Goal: Transaction & Acquisition: Book appointment/travel/reservation

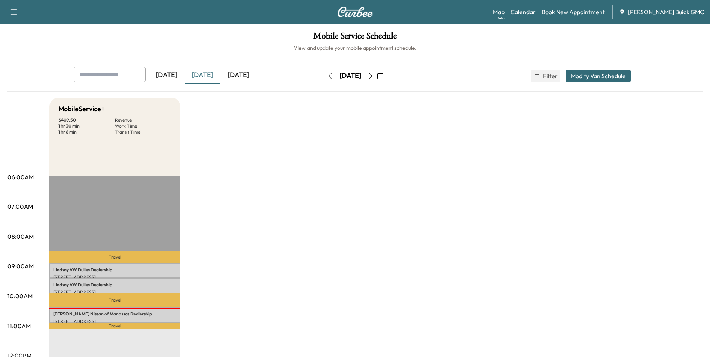
click at [356, 12] on link "Book New Appointment" at bounding box center [572, 11] width 63 height 9
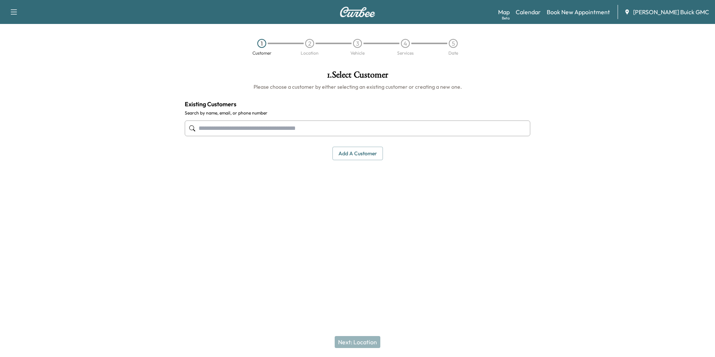
click at [309, 127] on input "text" at bounding box center [358, 128] width 346 height 16
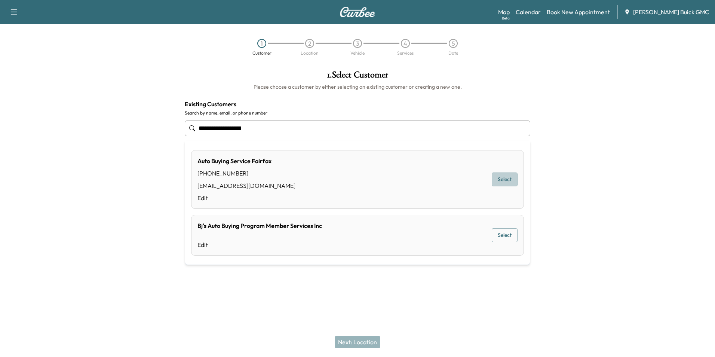
click at [356, 178] on button "Select" at bounding box center [505, 179] width 26 height 14
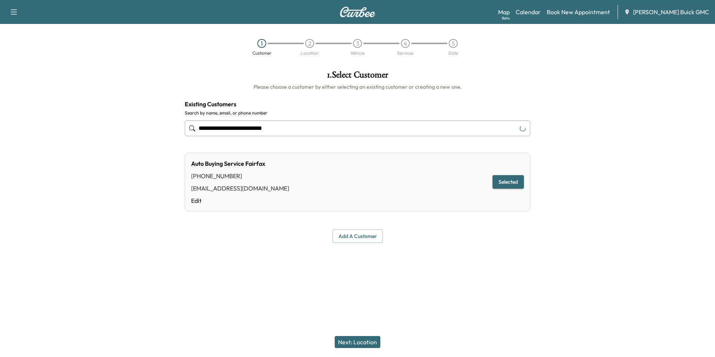
type input "**********"
click at [356, 340] on button "Next: Location" at bounding box center [358, 342] width 46 height 12
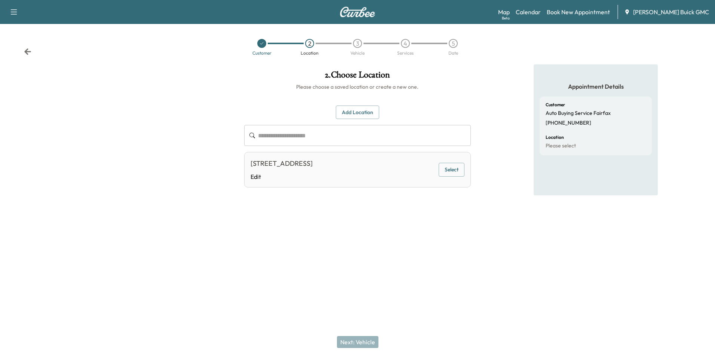
click at [356, 170] on button "Select" at bounding box center [452, 170] width 26 height 14
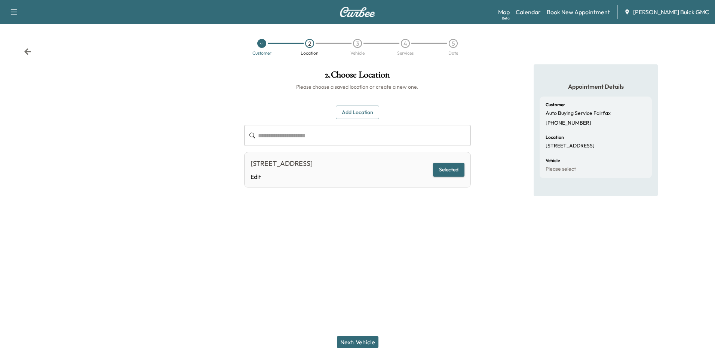
click at [356, 218] on div "**********" at bounding box center [357, 153] width 238 height 178
click at [356, 341] on button "Next: Vehicle" at bounding box center [358, 342] width 42 height 12
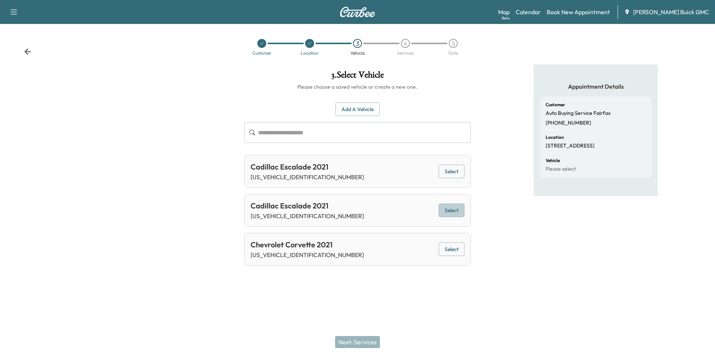
click at [356, 207] on button "Select" at bounding box center [452, 211] width 26 height 14
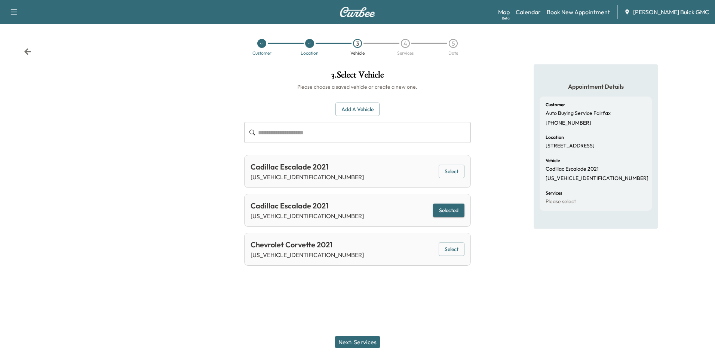
click at [356, 340] on button "Next: Services" at bounding box center [357, 342] width 45 height 12
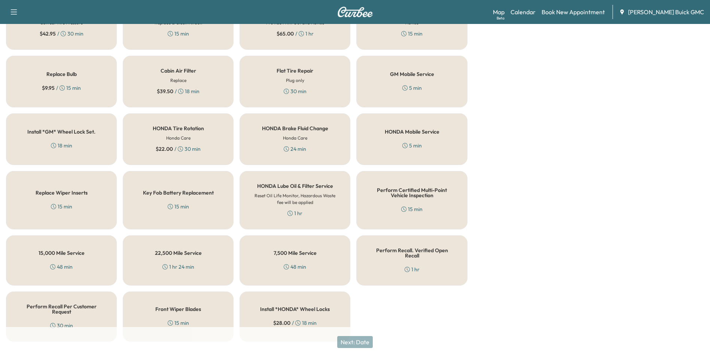
scroll to position [214, 0]
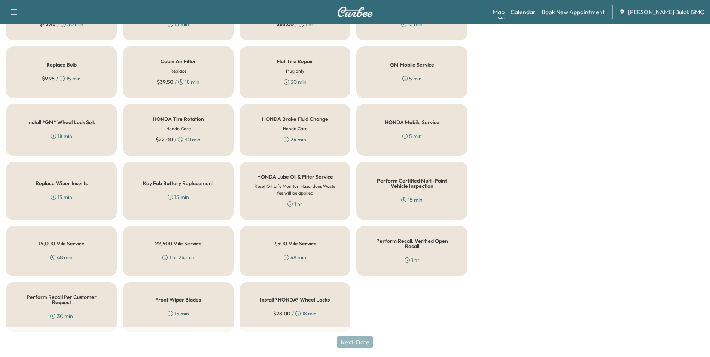
click at [37, 297] on h5 "Perform Recall Per Customer Request" at bounding box center [61, 299] width 86 height 10
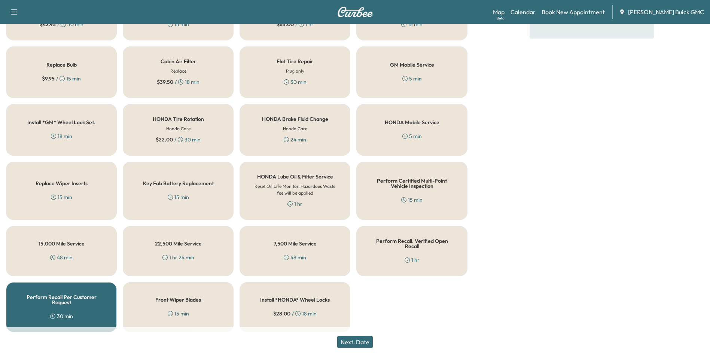
click at [356, 340] on button "Next: Date" at bounding box center [355, 342] width 36 height 12
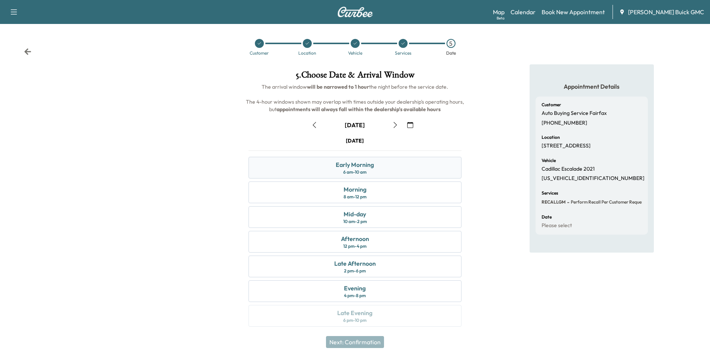
click at [356, 166] on div "Early Morning 6 am - 10 am" at bounding box center [354, 168] width 213 height 22
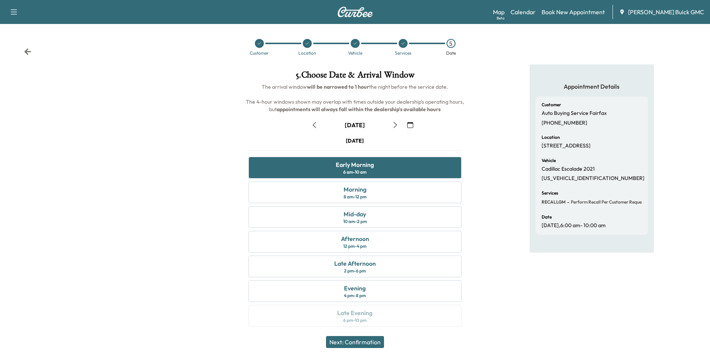
click at [356, 340] on button "Next: Confirmation" at bounding box center [355, 342] width 58 height 12
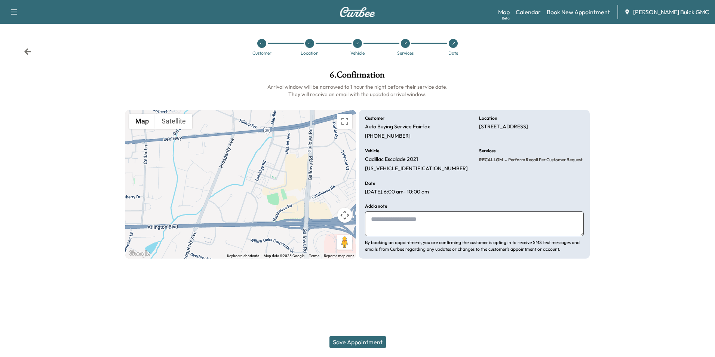
click at [356, 221] on textarea at bounding box center [474, 223] width 219 height 25
type textarea "**********"
click at [356, 340] on button "Save Appointment" at bounding box center [358, 342] width 56 height 12
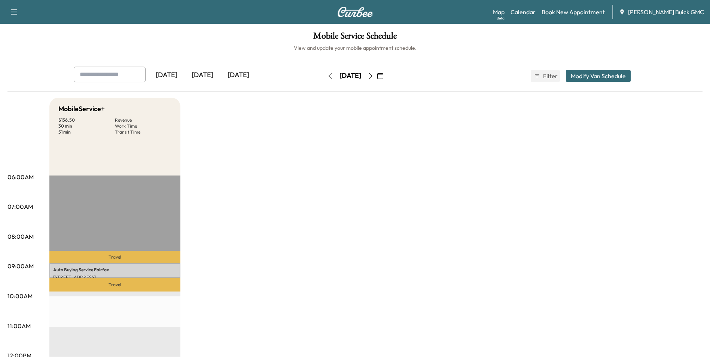
drag, startPoint x: 474, startPoint y: 161, endPoint x: 494, endPoint y: 143, distance: 26.8
click at [356, 10] on link "Book New Appointment" at bounding box center [572, 11] width 63 height 9
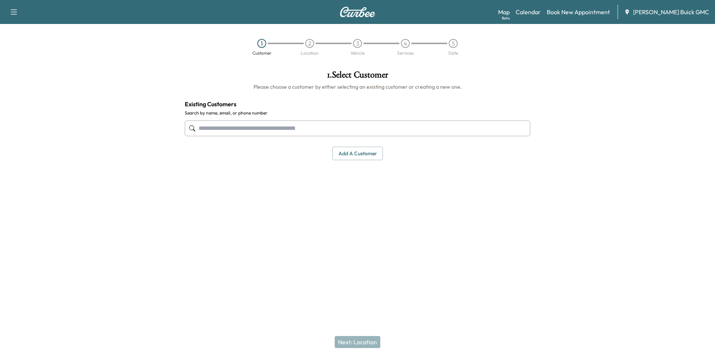
click at [296, 128] on input "text" at bounding box center [358, 128] width 346 height 16
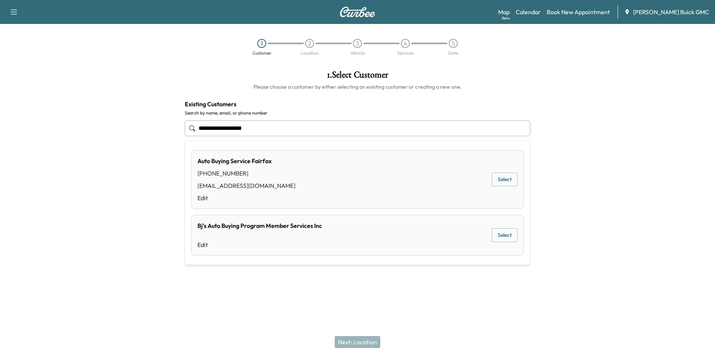
click at [356, 177] on button "Select" at bounding box center [505, 179] width 26 height 14
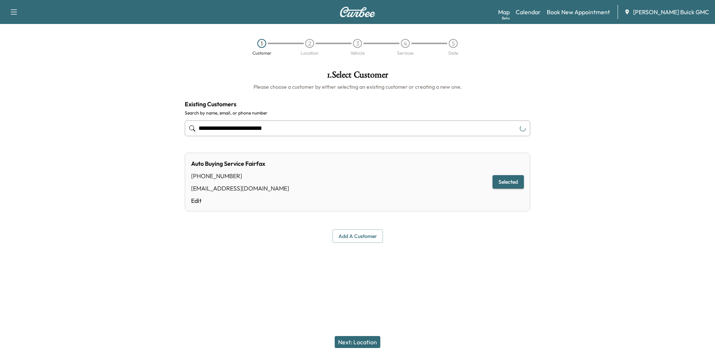
type input "**********"
click at [356, 341] on button "Next: Location" at bounding box center [358, 342] width 46 height 12
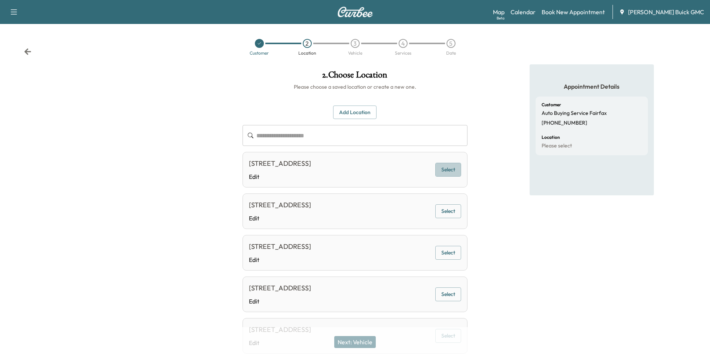
click at [356, 167] on button "Select" at bounding box center [448, 170] width 26 height 14
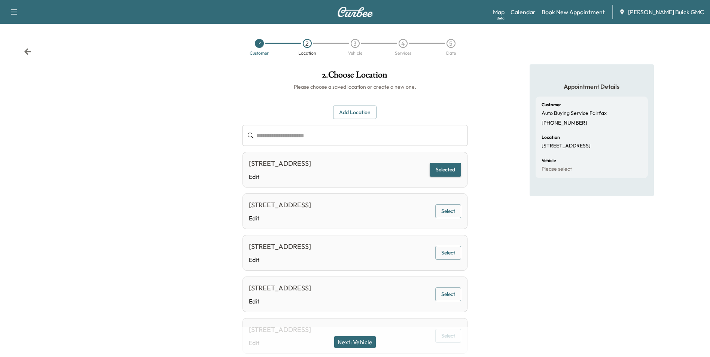
click at [354, 340] on button "Next: Vehicle" at bounding box center [355, 342] width 42 height 12
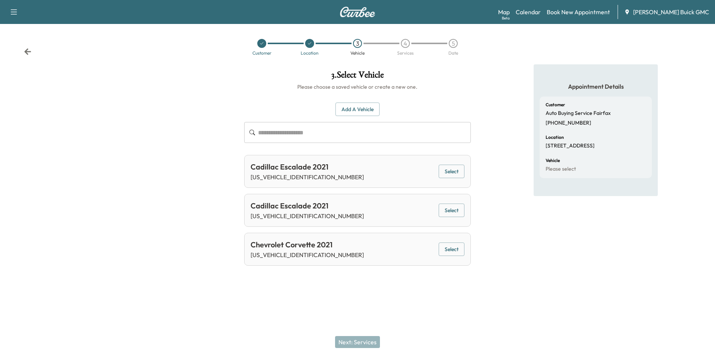
click at [356, 248] on button "Select" at bounding box center [452, 249] width 26 height 14
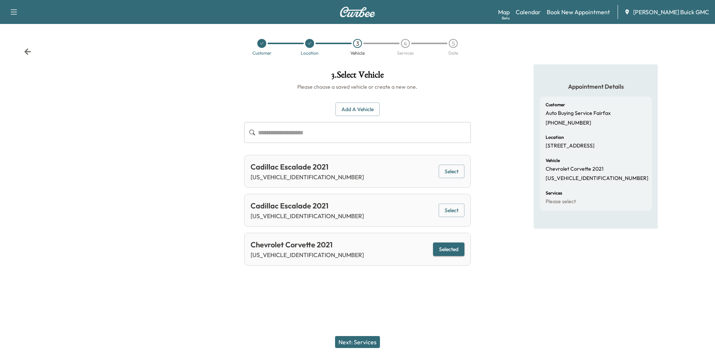
click at [356, 339] on button "Next: Services" at bounding box center [357, 342] width 45 height 12
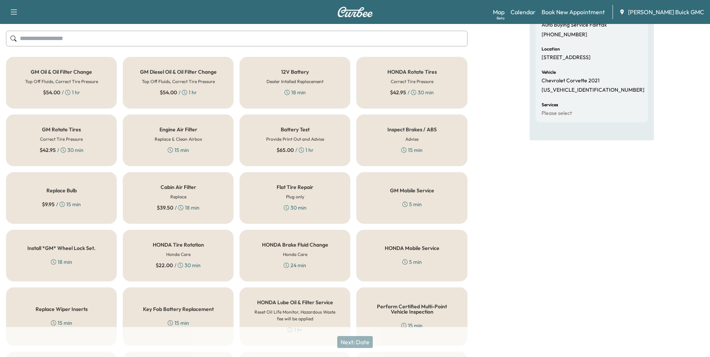
scroll to position [214, 0]
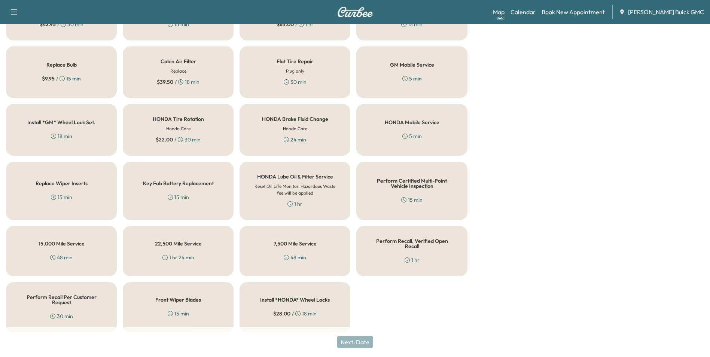
click at [71, 302] on div "Perform Recall Per Customer Request 30 min" at bounding box center [61, 307] width 111 height 50
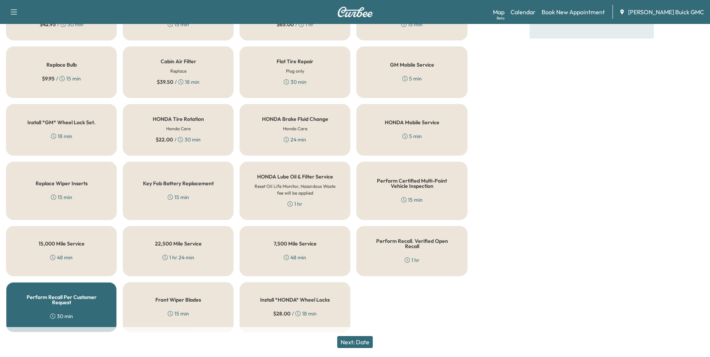
click at [355, 341] on button "Next: Date" at bounding box center [355, 342] width 36 height 12
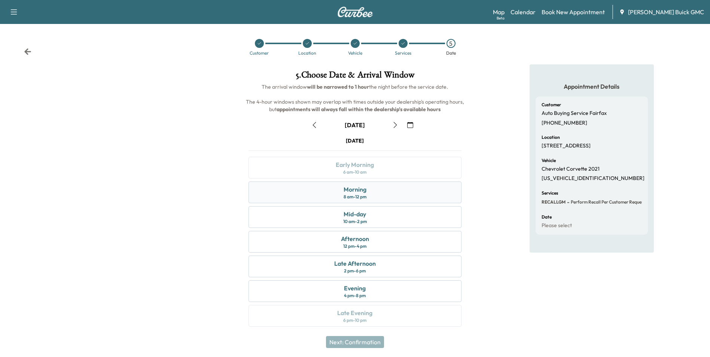
click at [356, 193] on div "Morning 8 am - 12 pm" at bounding box center [354, 192] width 213 height 22
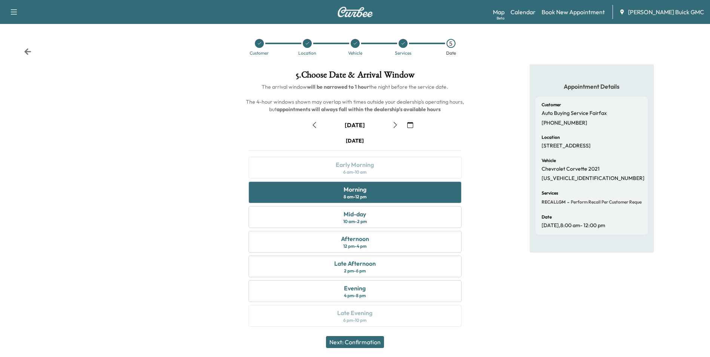
click at [356, 340] on button "Next: Confirmation" at bounding box center [355, 342] width 58 height 12
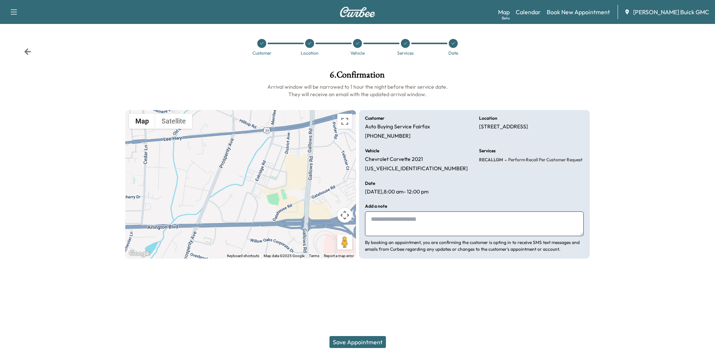
click at [356, 223] on textarea at bounding box center [474, 223] width 219 height 25
type textarea "**********"
click at [356, 340] on button "Save Appointment" at bounding box center [358, 342] width 56 height 12
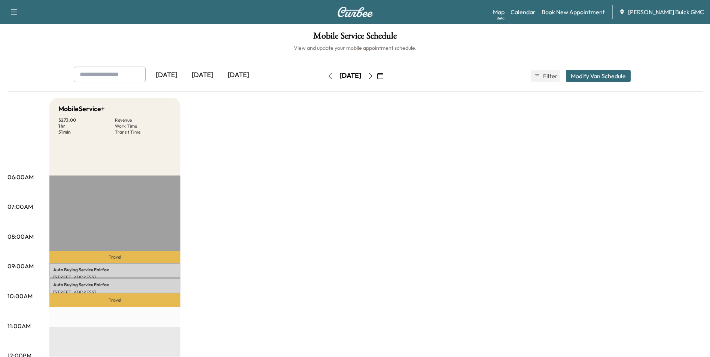
drag, startPoint x: 447, startPoint y: 202, endPoint x: 448, endPoint y: 214, distance: 12.1
drag, startPoint x: 375, startPoint y: 154, endPoint x: 368, endPoint y: 152, distance: 6.9
